Goal: Task Accomplishment & Management: Manage account settings

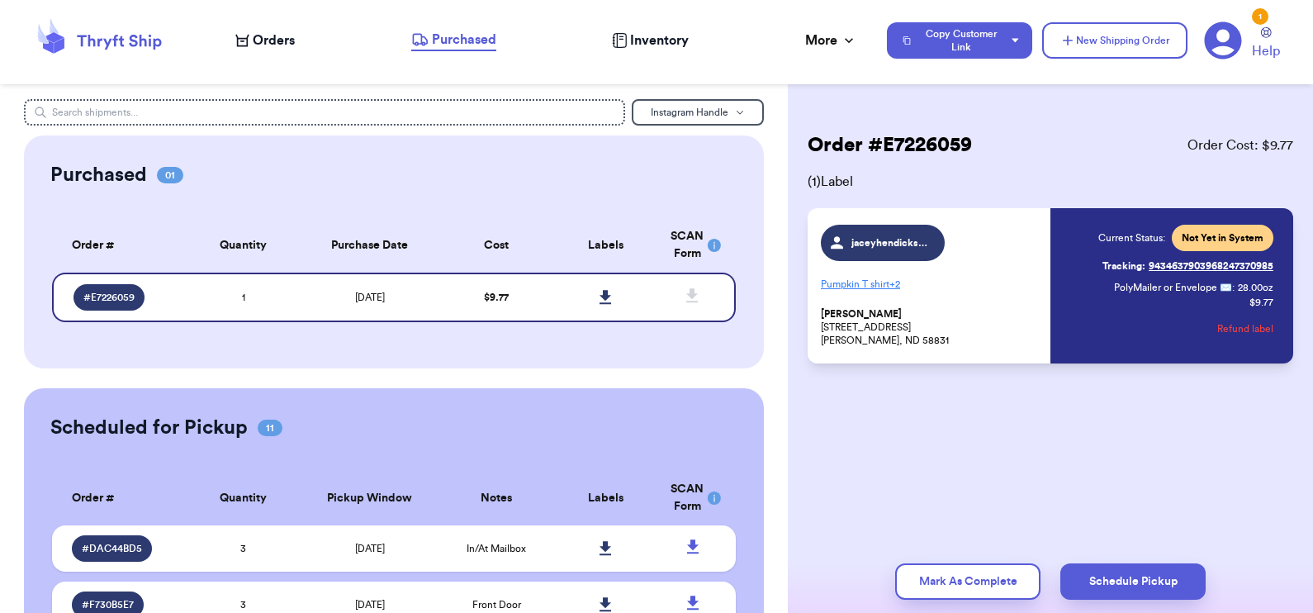
click at [117, 45] on icon at bounding box center [99, 40] width 132 height 45
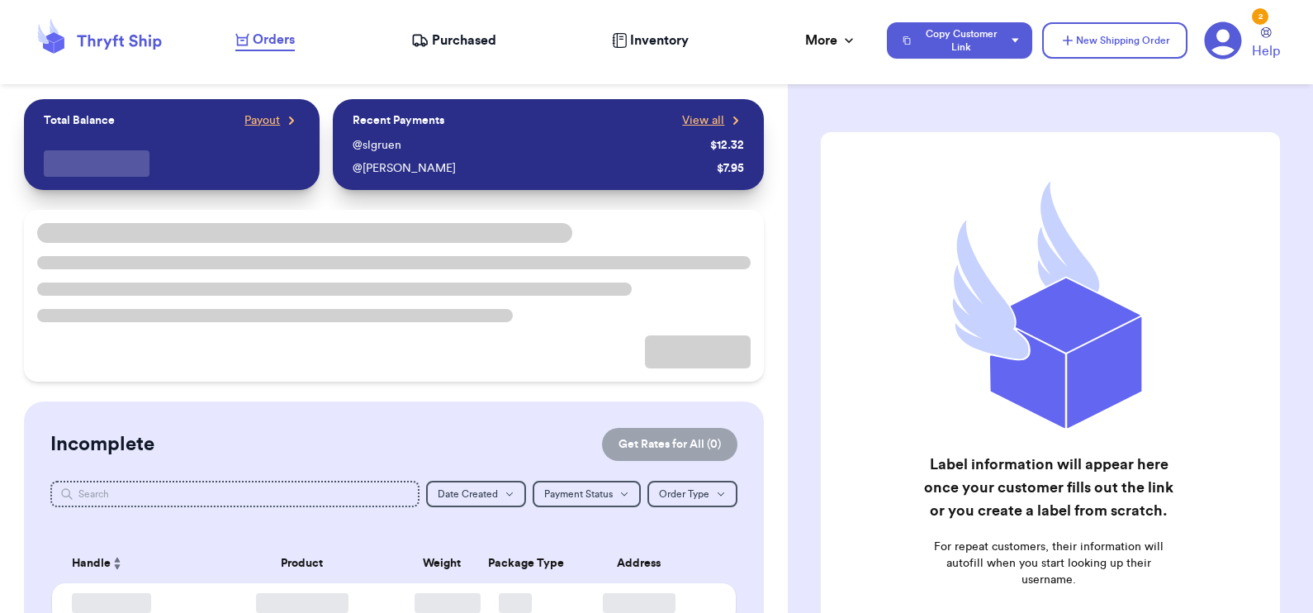
checkbox input "false"
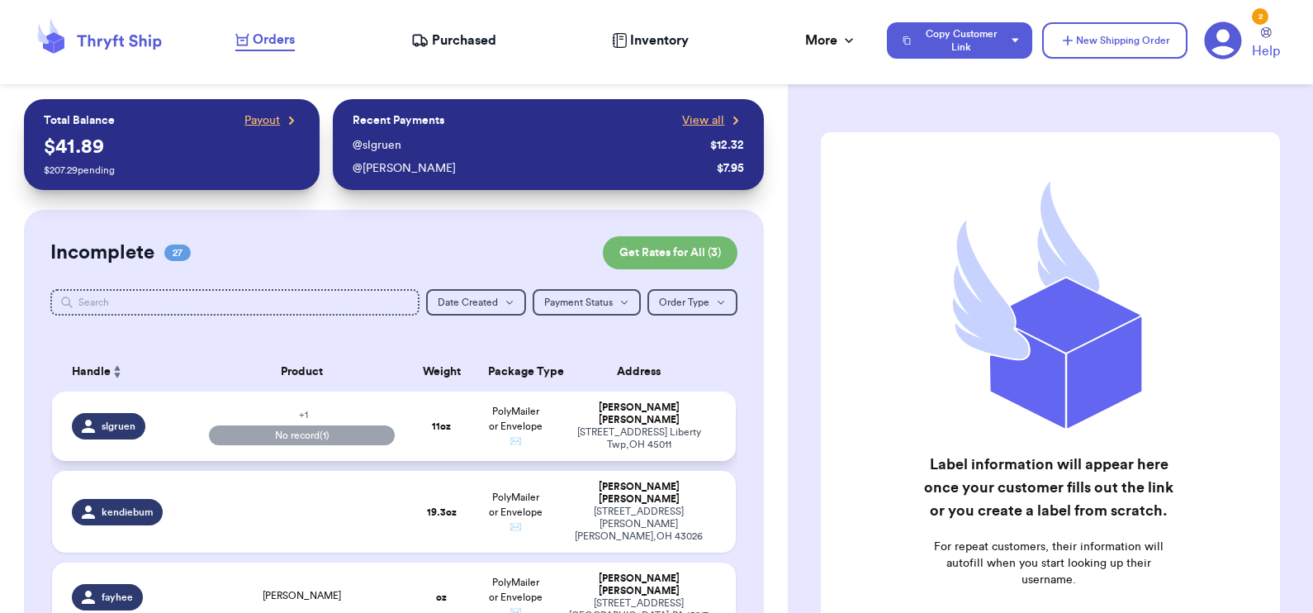
click at [447, 433] on td "11 oz" at bounding box center [440, 425] width 73 height 69
select select "paid"
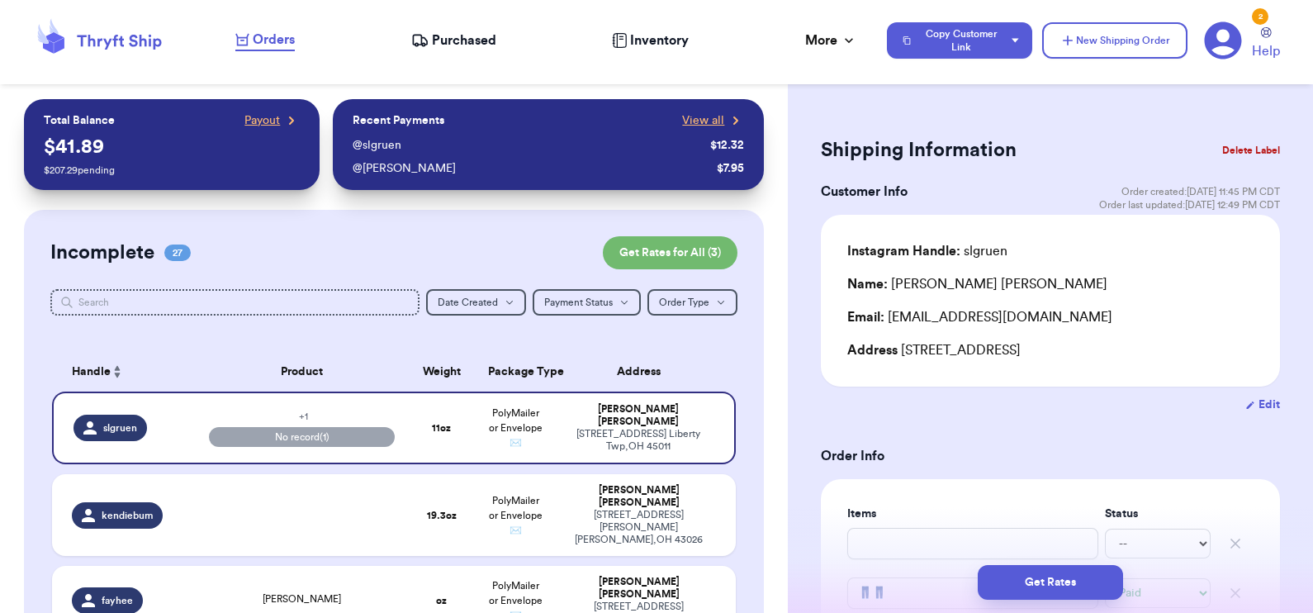
scroll to position [291, 0]
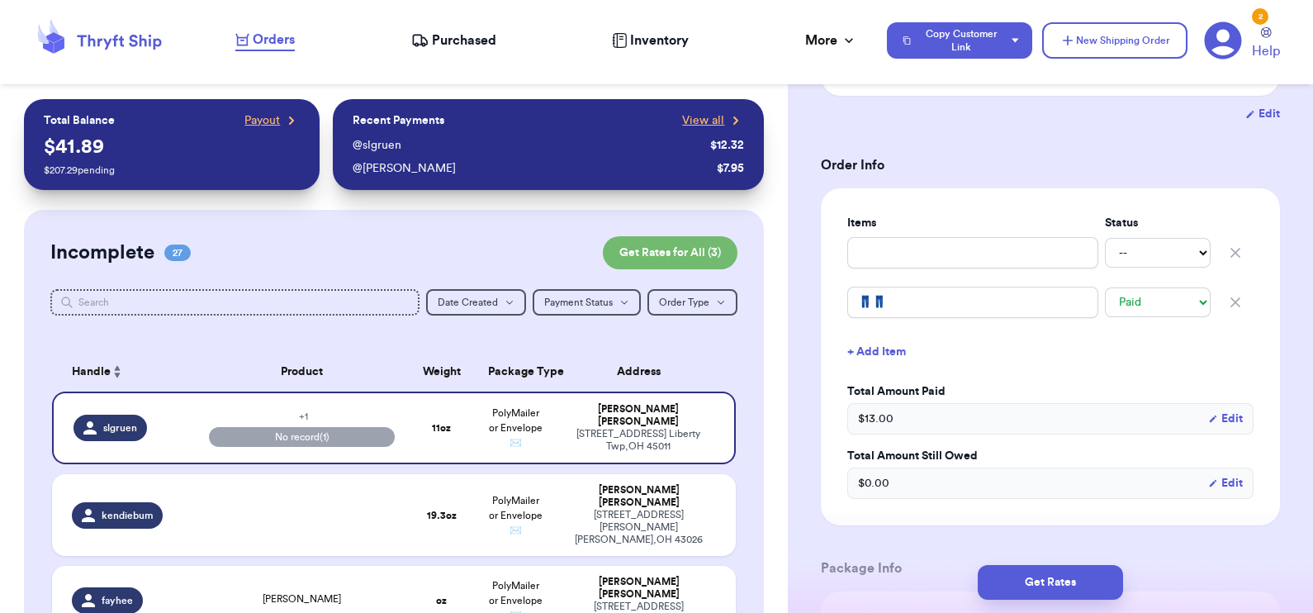
click at [1227, 248] on icon "button" at bounding box center [1235, 252] width 17 height 17
type input "👖👖"
select select "paid"
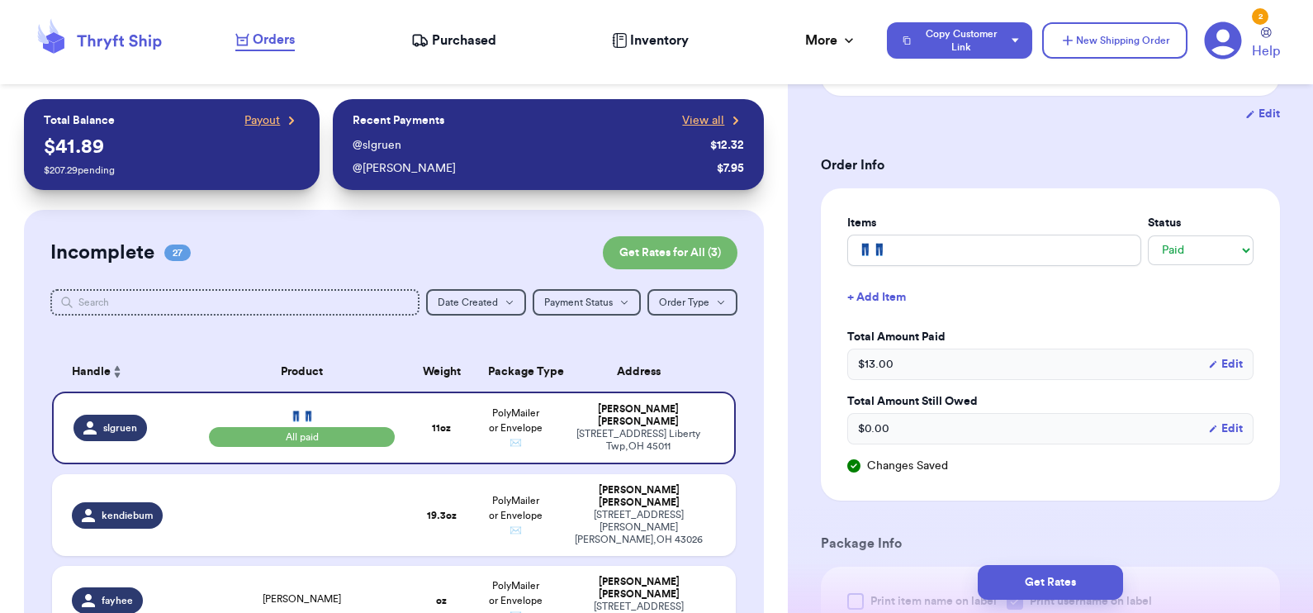
scroll to position [0, 0]
